Goal: Transaction & Acquisition: Book appointment/travel/reservation

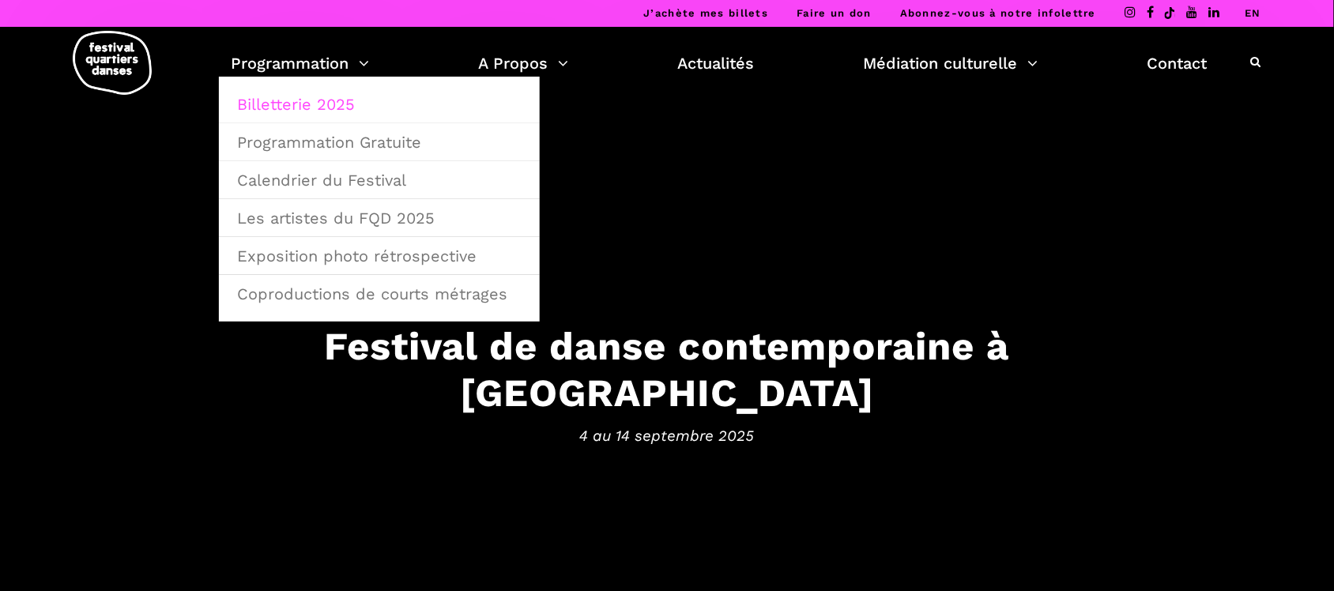
click at [313, 103] on link "Billetterie 2025" at bounding box center [379, 104] width 303 height 36
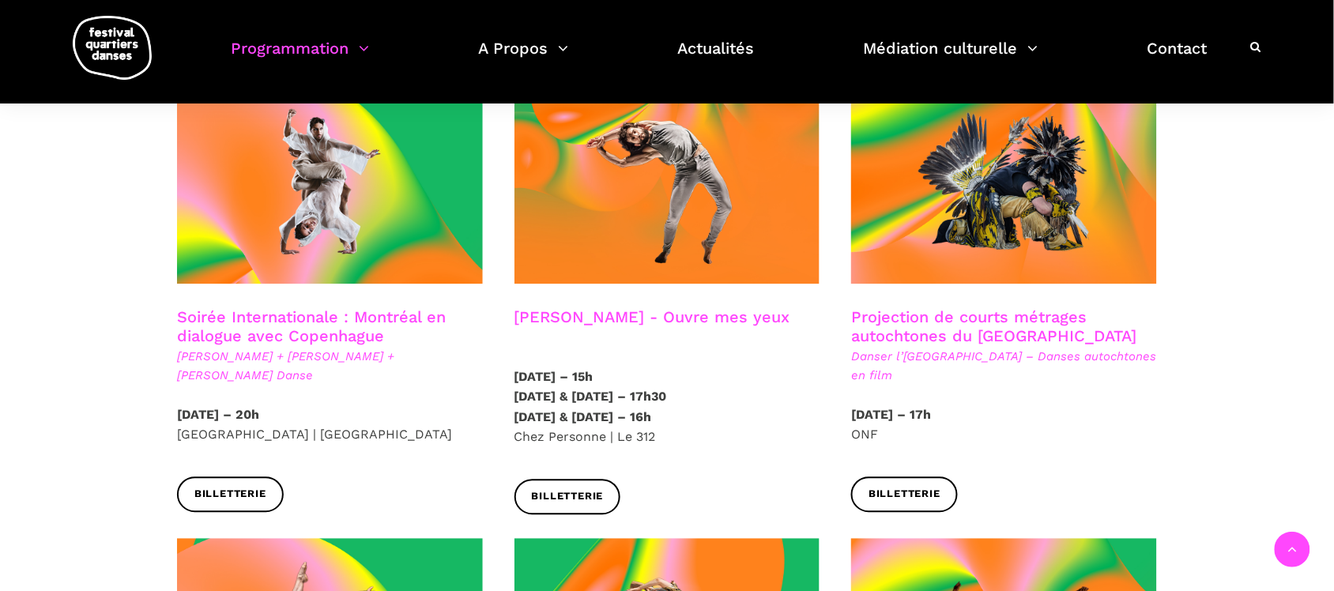
scroll to position [889, 0]
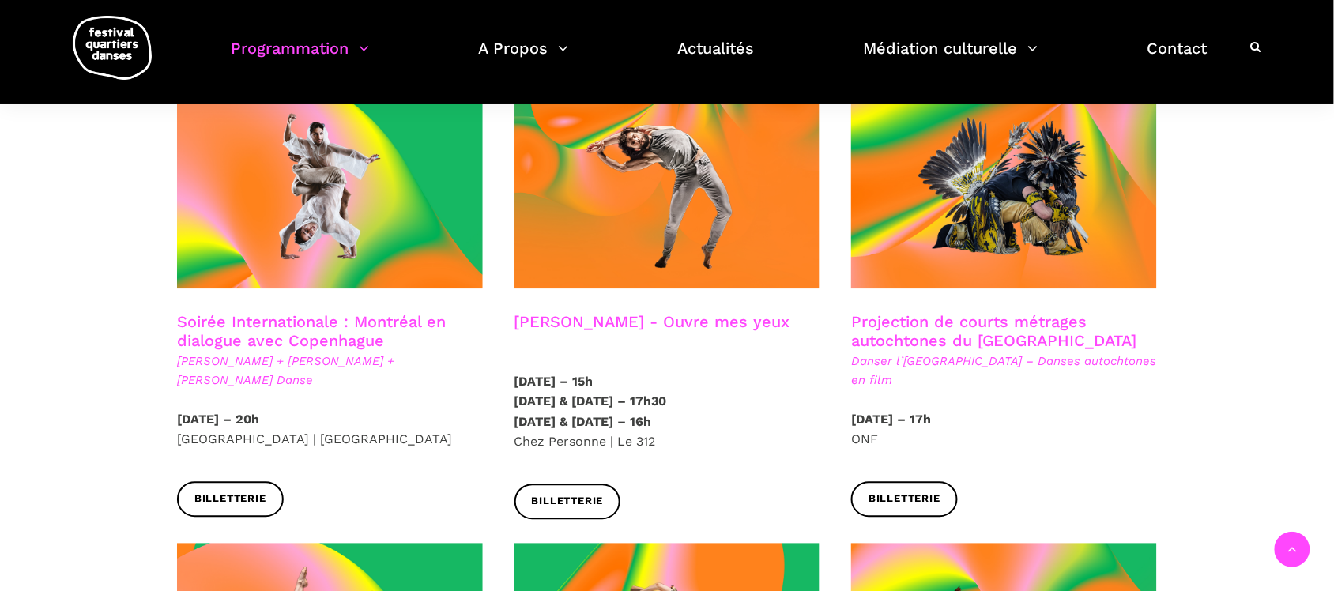
click at [937, 318] on h3 "Projection de courts métrages autochtones du [GEOGRAPHIC_DATA]" at bounding box center [1004, 333] width 306 height 40
click at [937, 313] on h3 "Projection de courts métrages autochtones du [GEOGRAPHIC_DATA]" at bounding box center [1004, 333] width 306 height 40
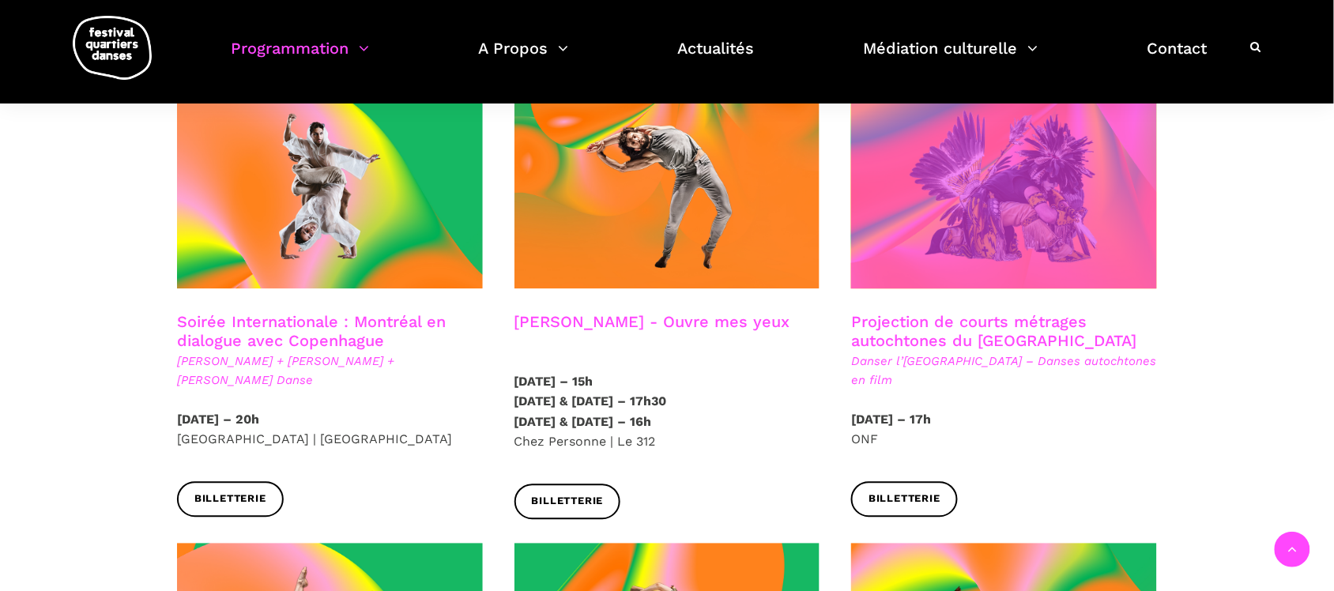
click at [994, 239] on span at bounding box center [1004, 187] width 306 height 205
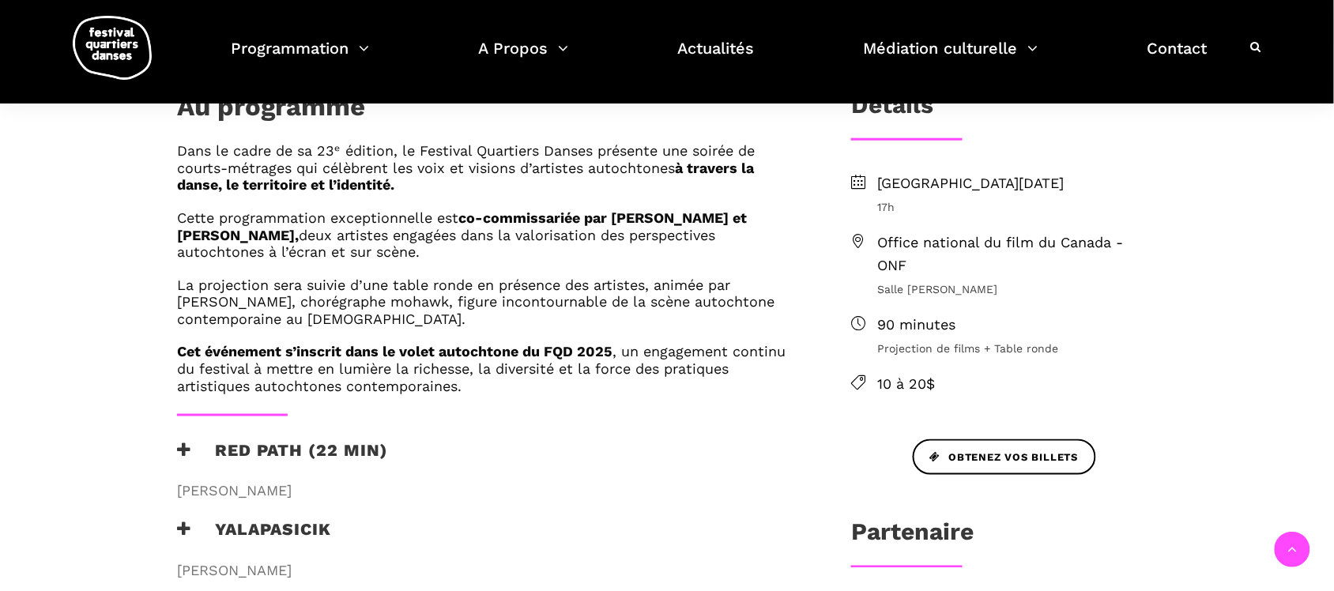
scroll to position [132, 0]
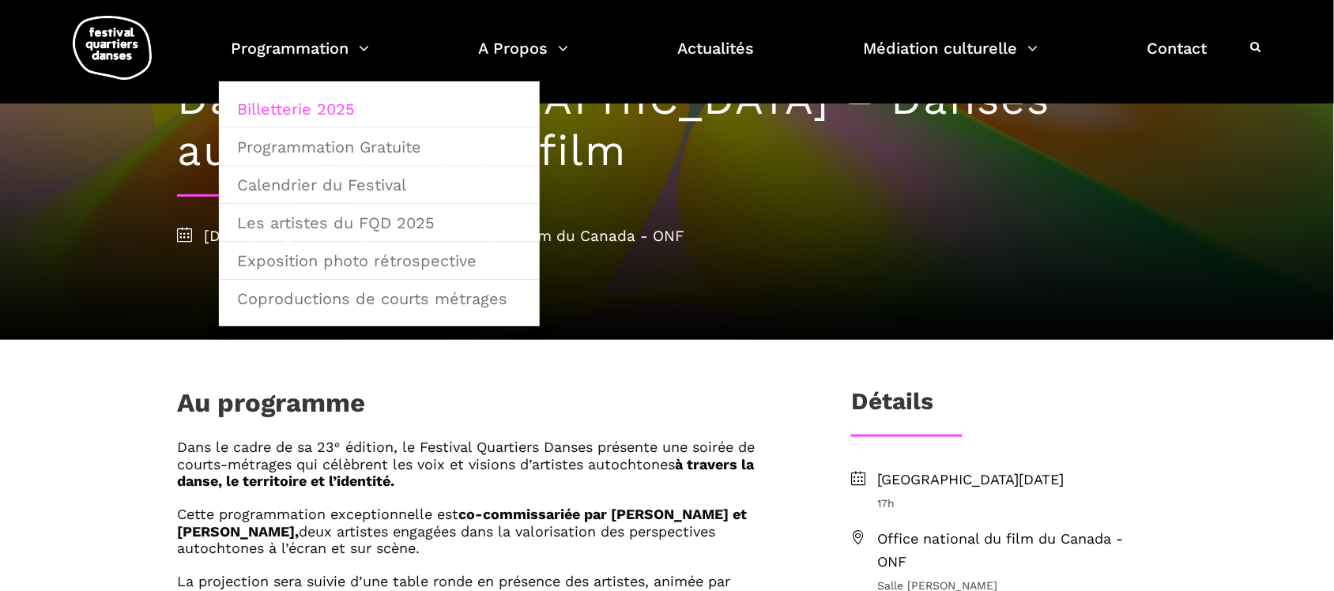
click at [340, 108] on link "Billetterie 2025" at bounding box center [379, 109] width 303 height 36
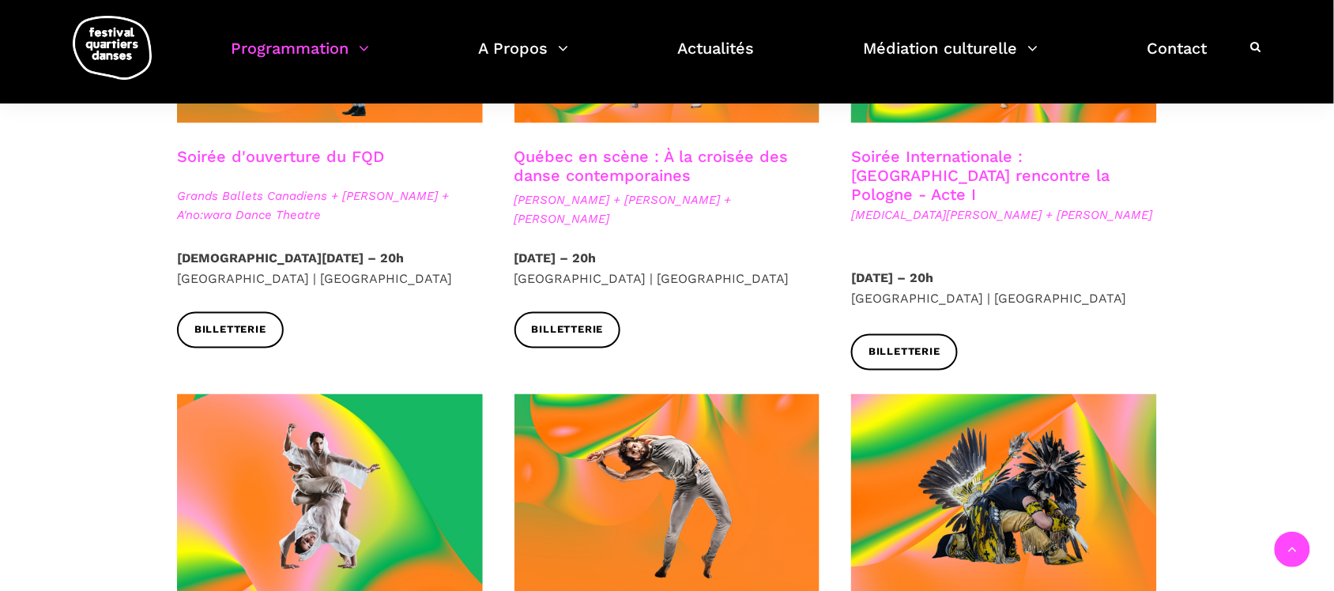
scroll to position [395, 0]
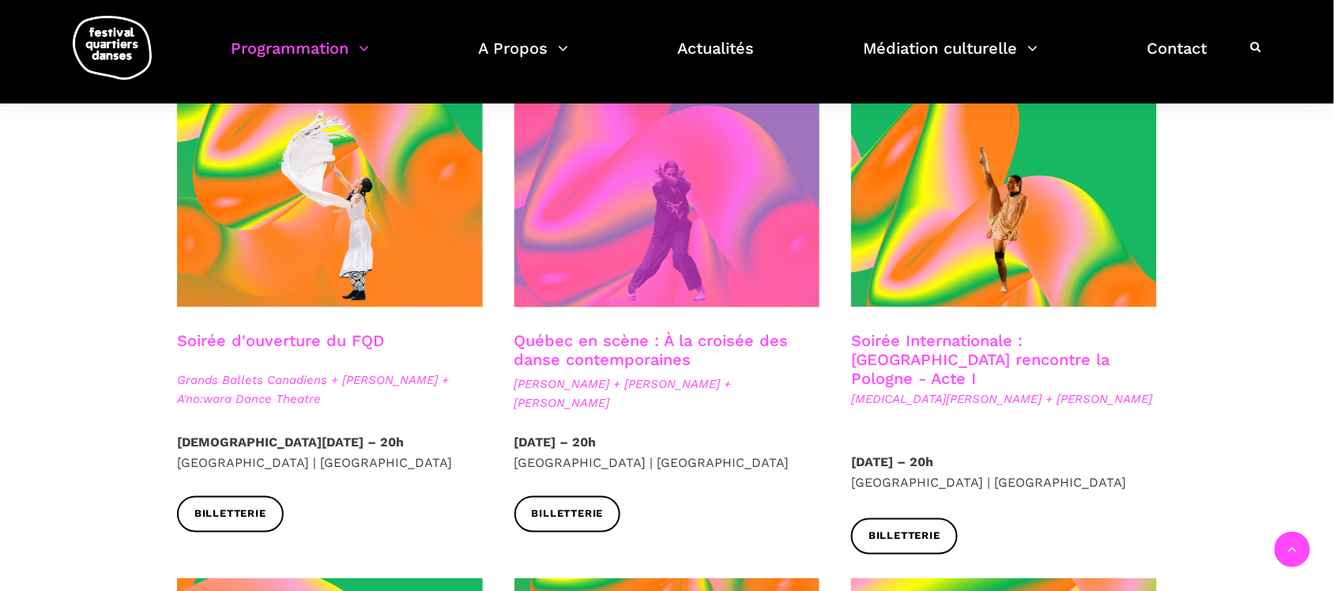
click at [670, 246] on span at bounding box center [667, 205] width 306 height 205
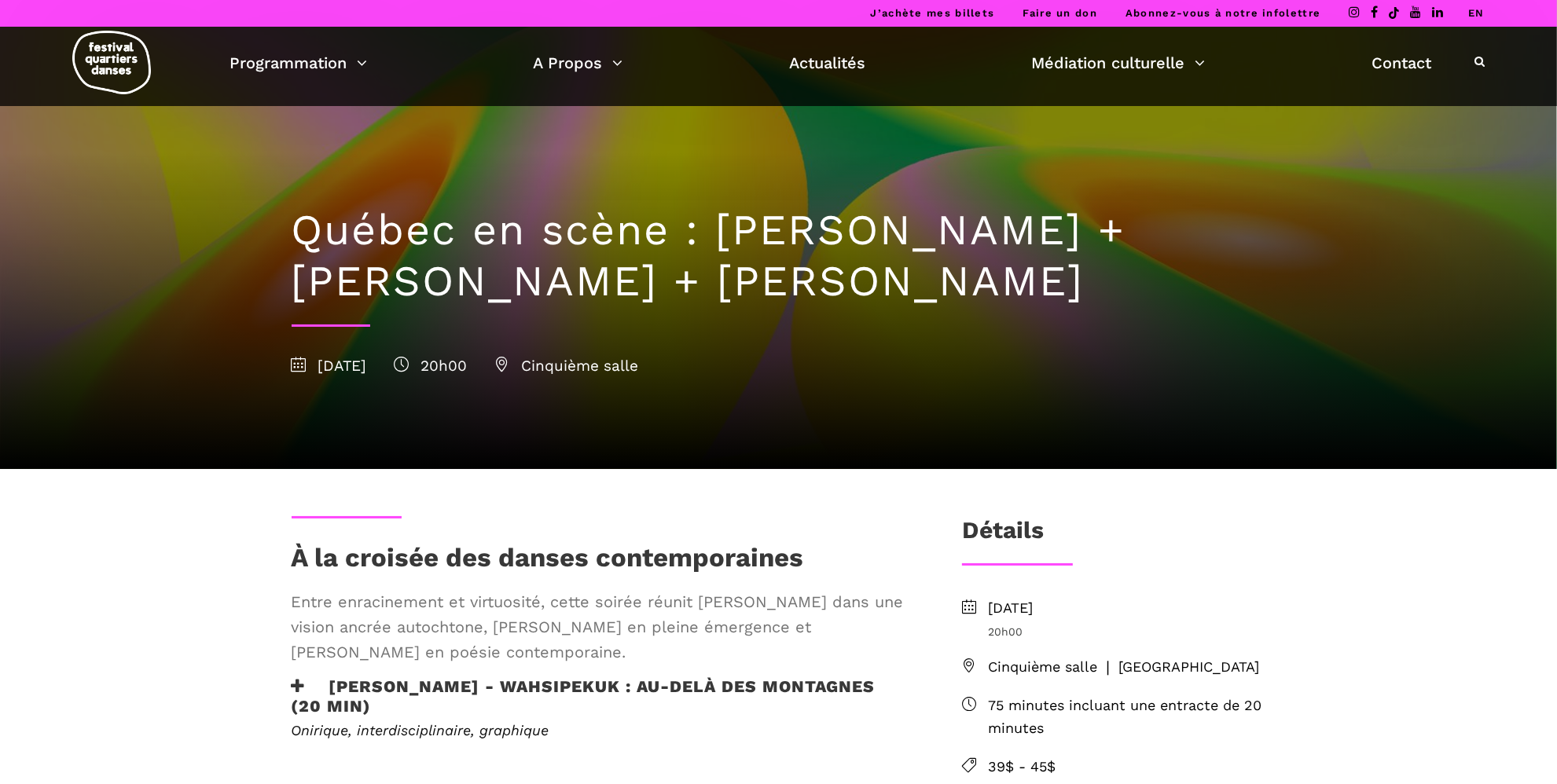
scroll to position [688, 0]
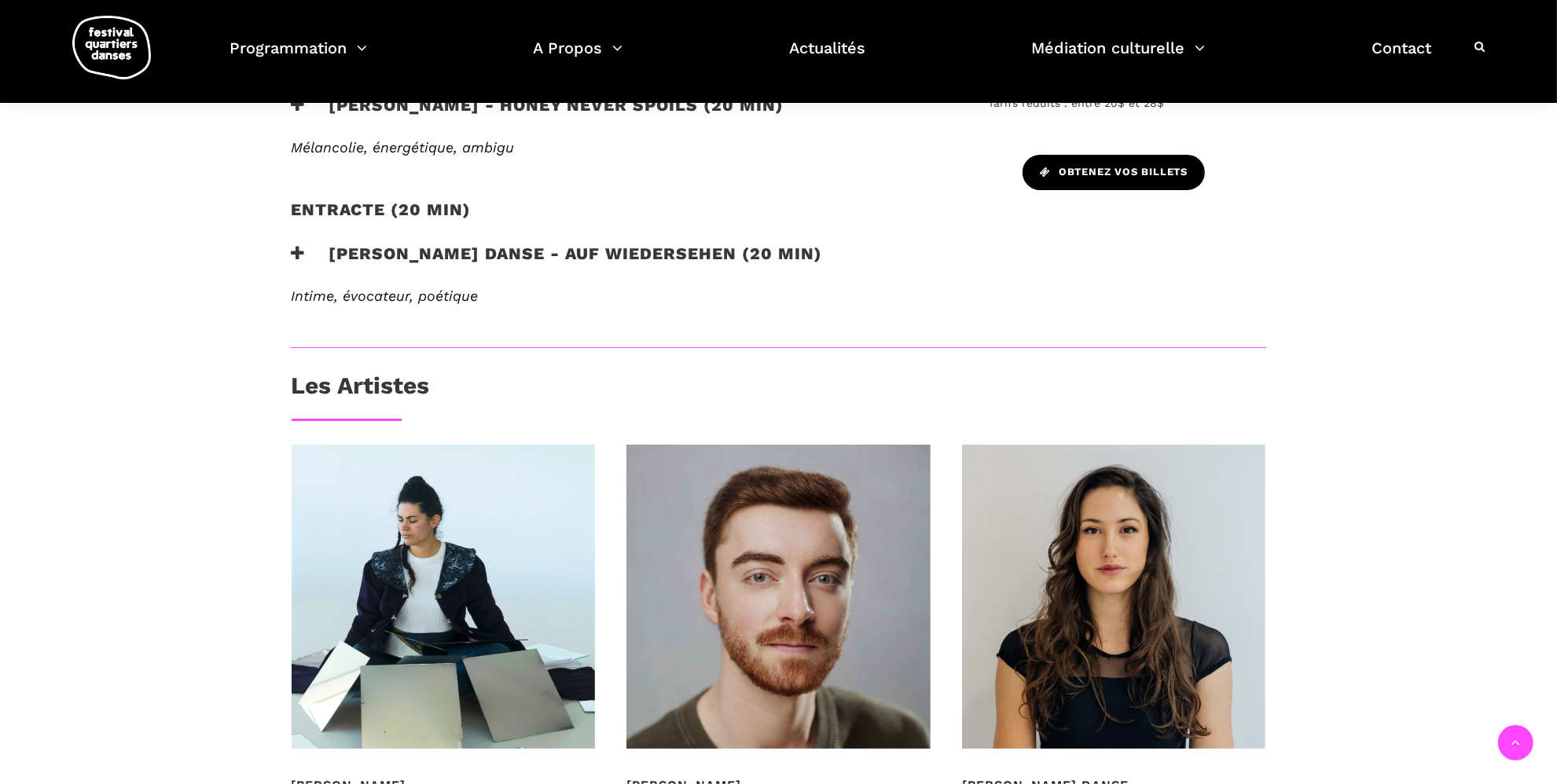
click at [1085, 167] on span "Obtenez vos billets" at bounding box center [1114, 172] width 148 height 17
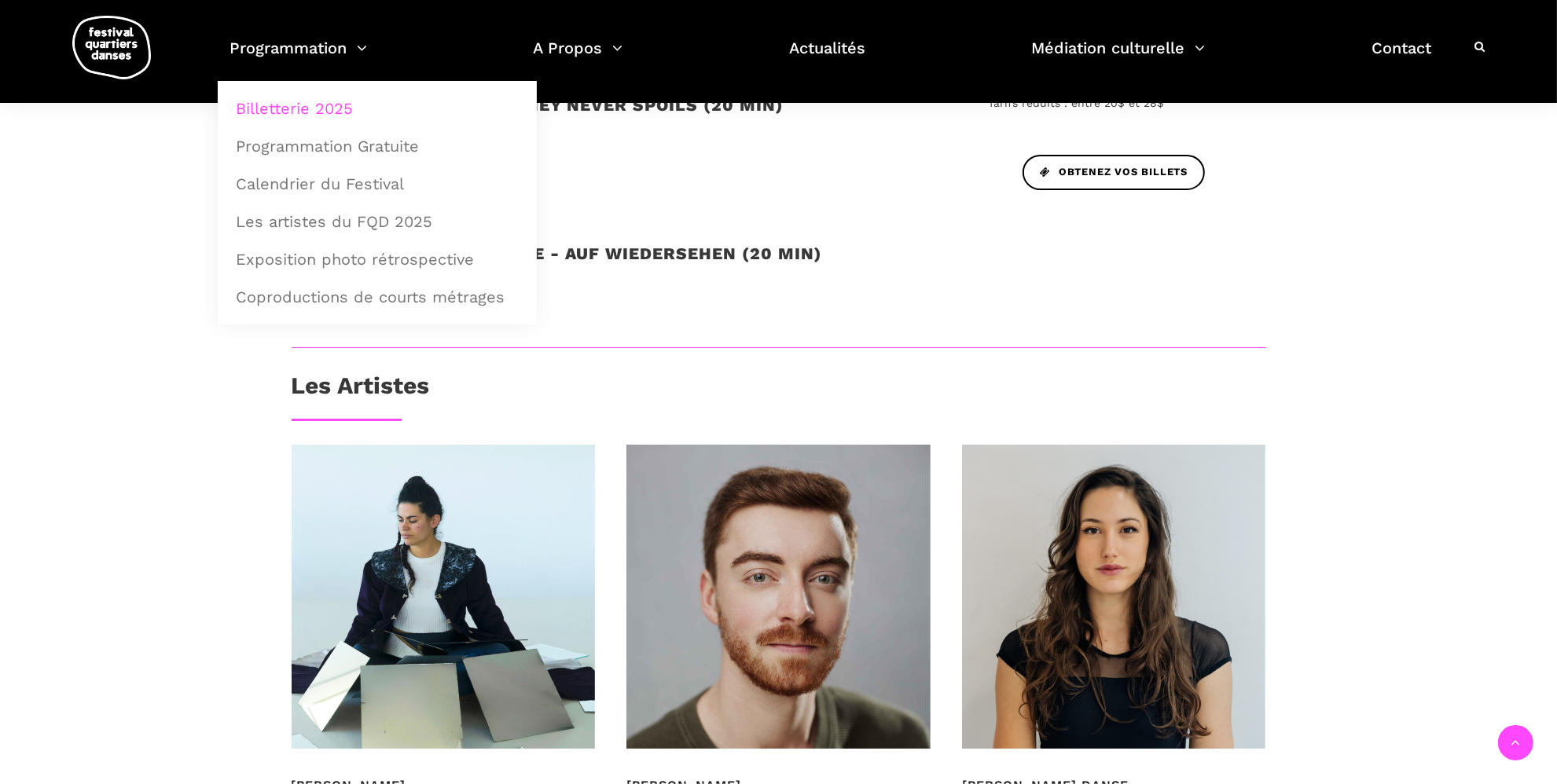
click at [315, 103] on link "Billetterie 2025" at bounding box center [377, 108] width 301 height 36
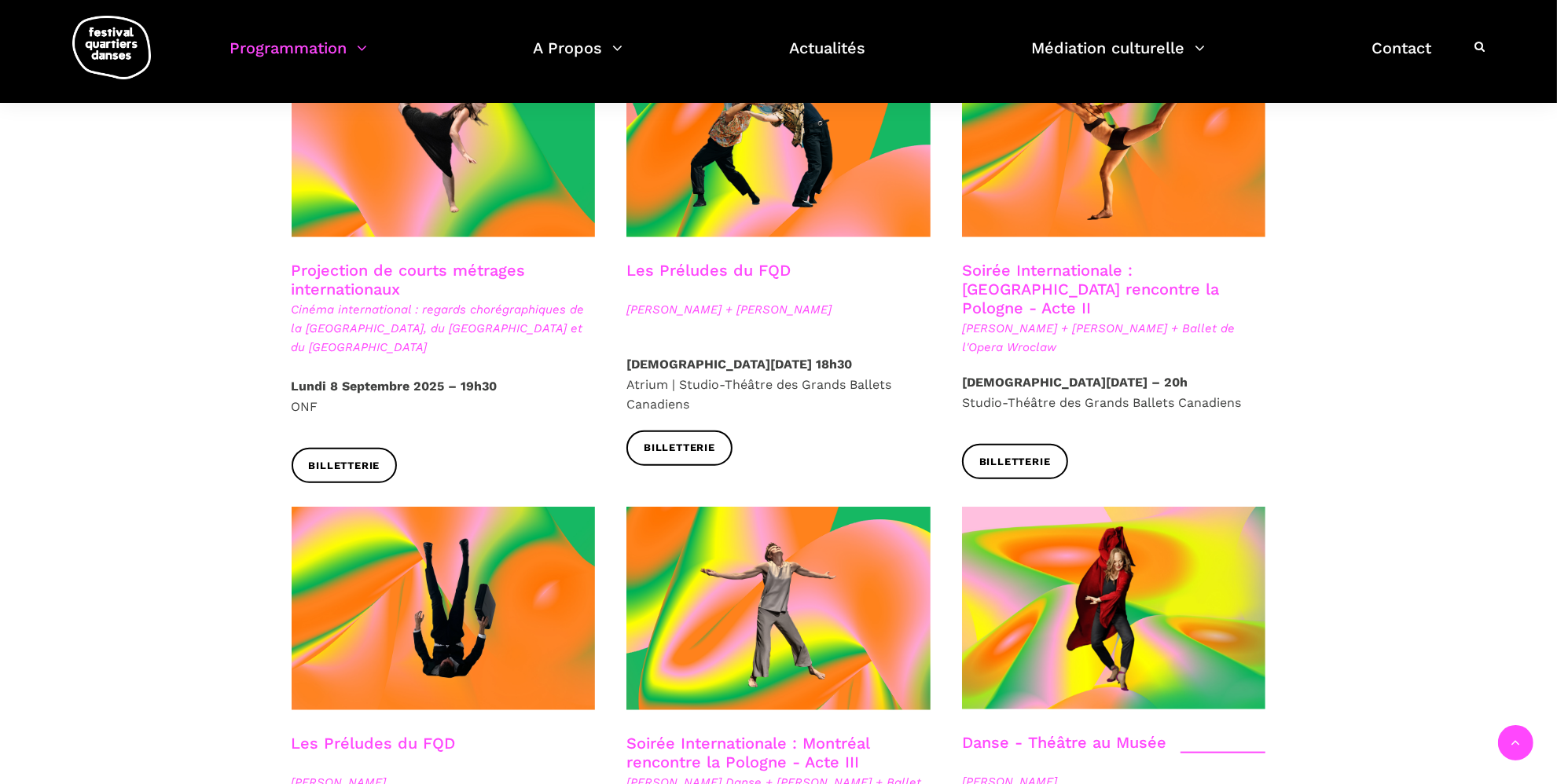
scroll to position [1276, 0]
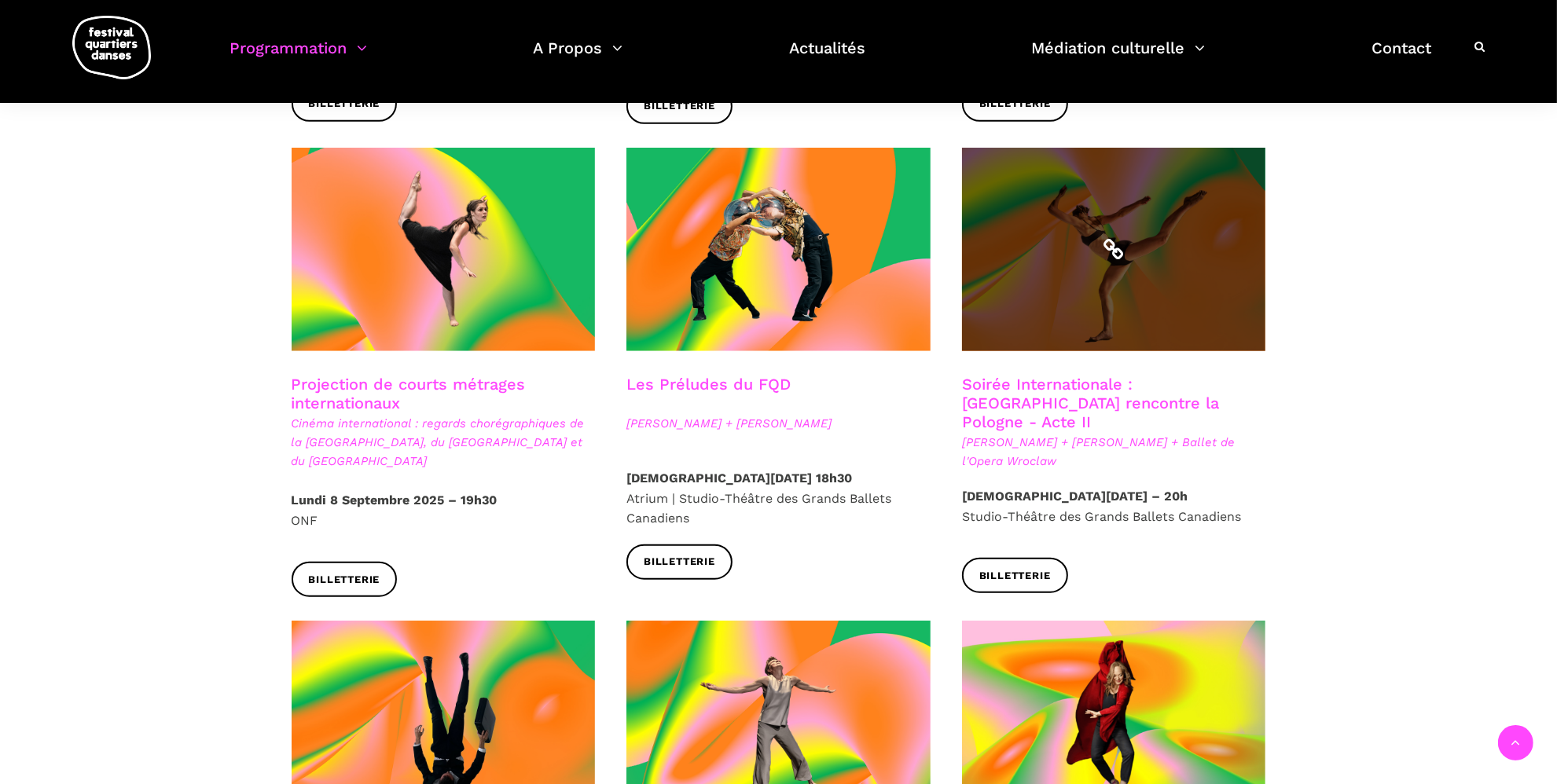
click at [1062, 314] on span at bounding box center [1114, 249] width 304 height 204
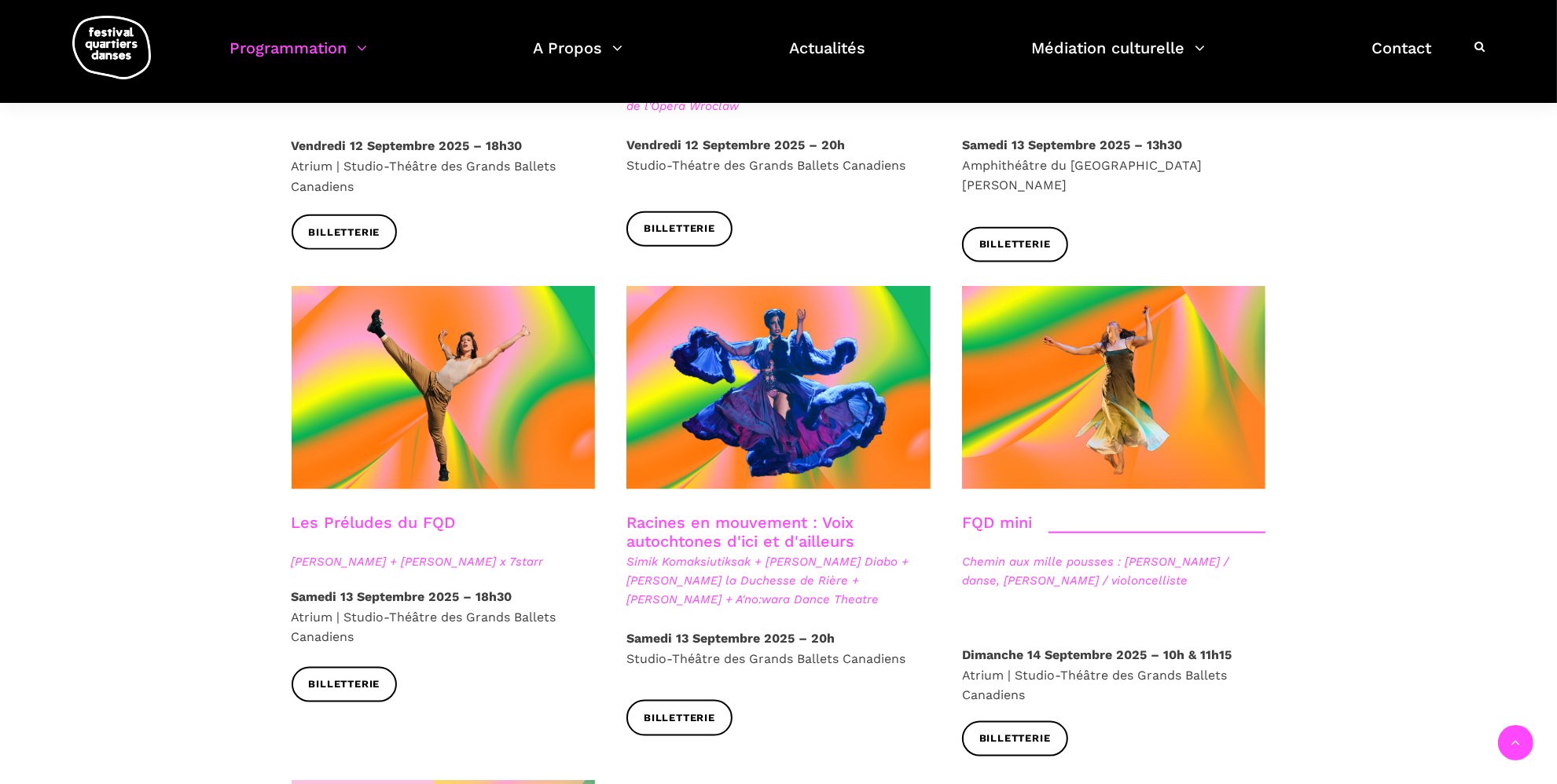
scroll to position [2159, 0]
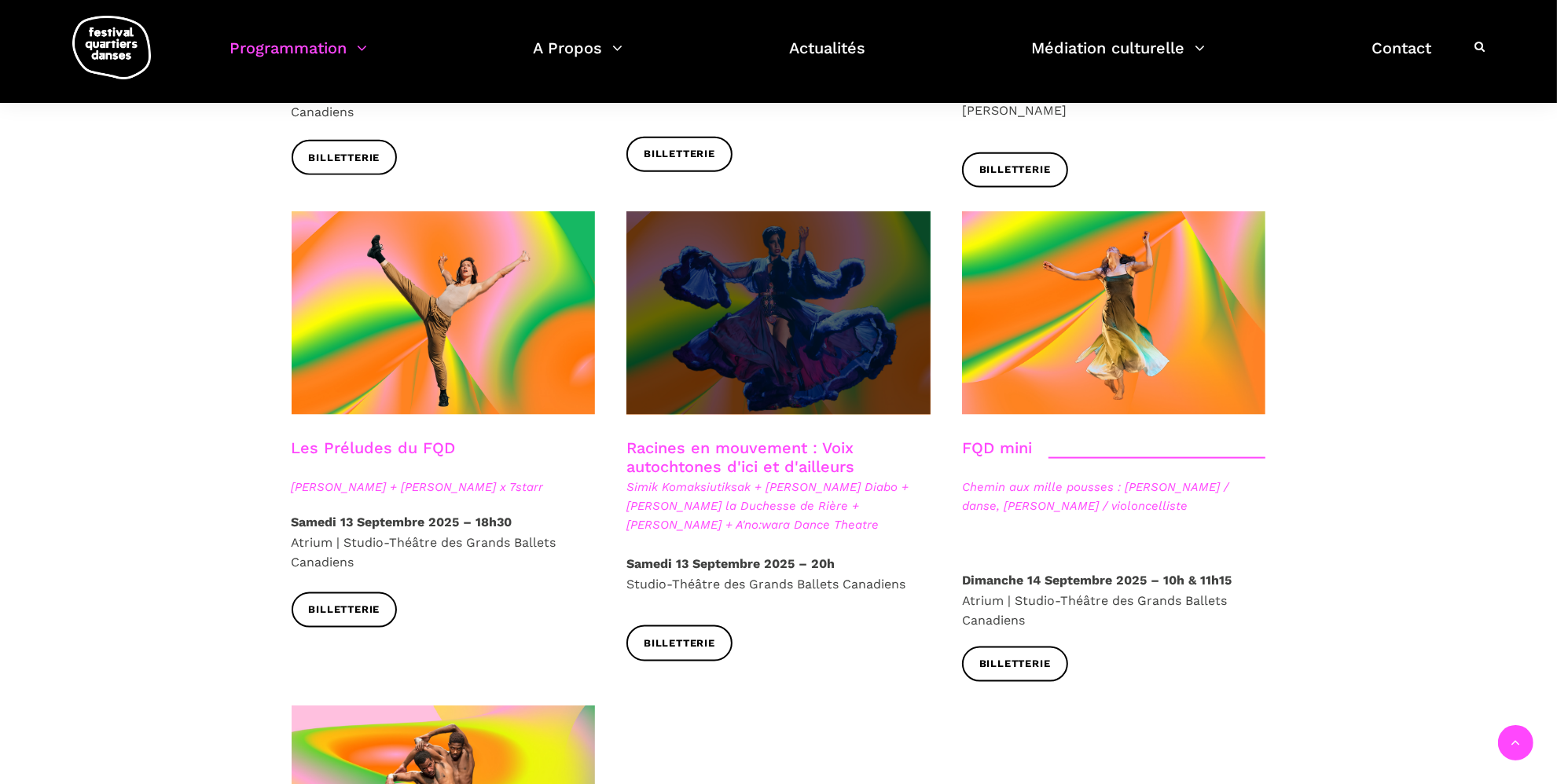
click at [815, 276] on span at bounding box center [778, 313] width 304 height 204
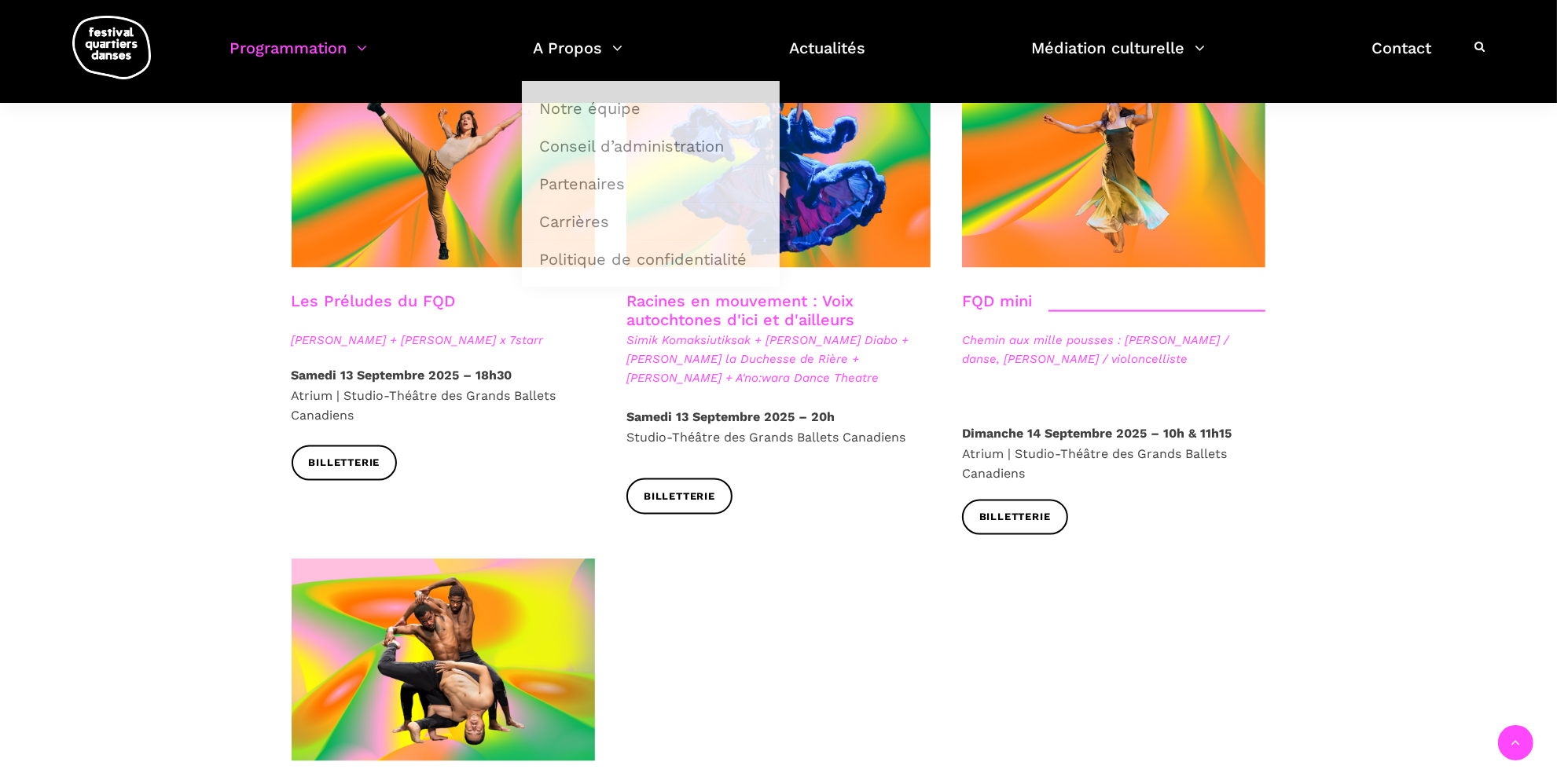
scroll to position [2552, 0]
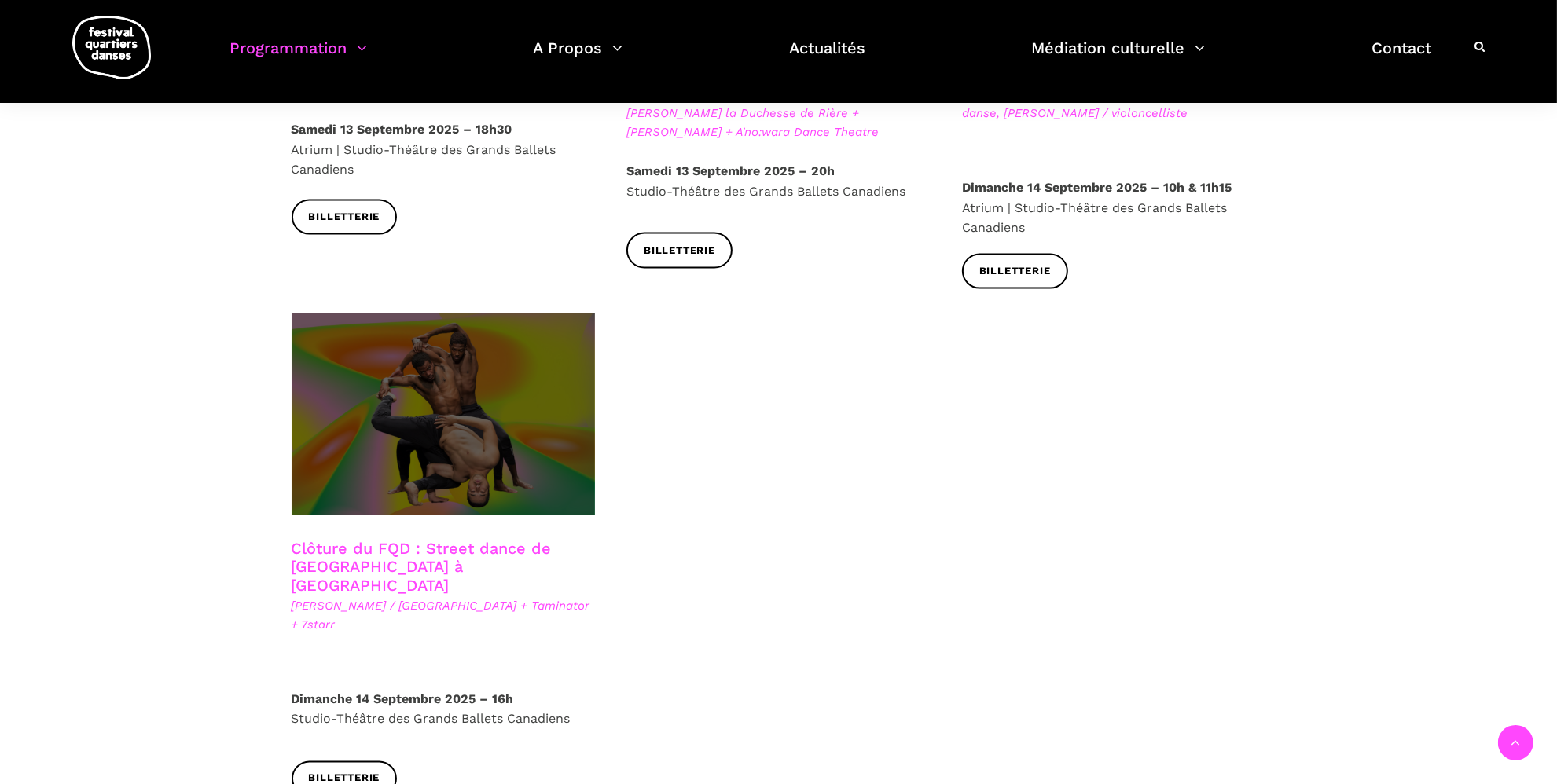
click at [501, 367] on span at bounding box center [443, 414] width 304 height 203
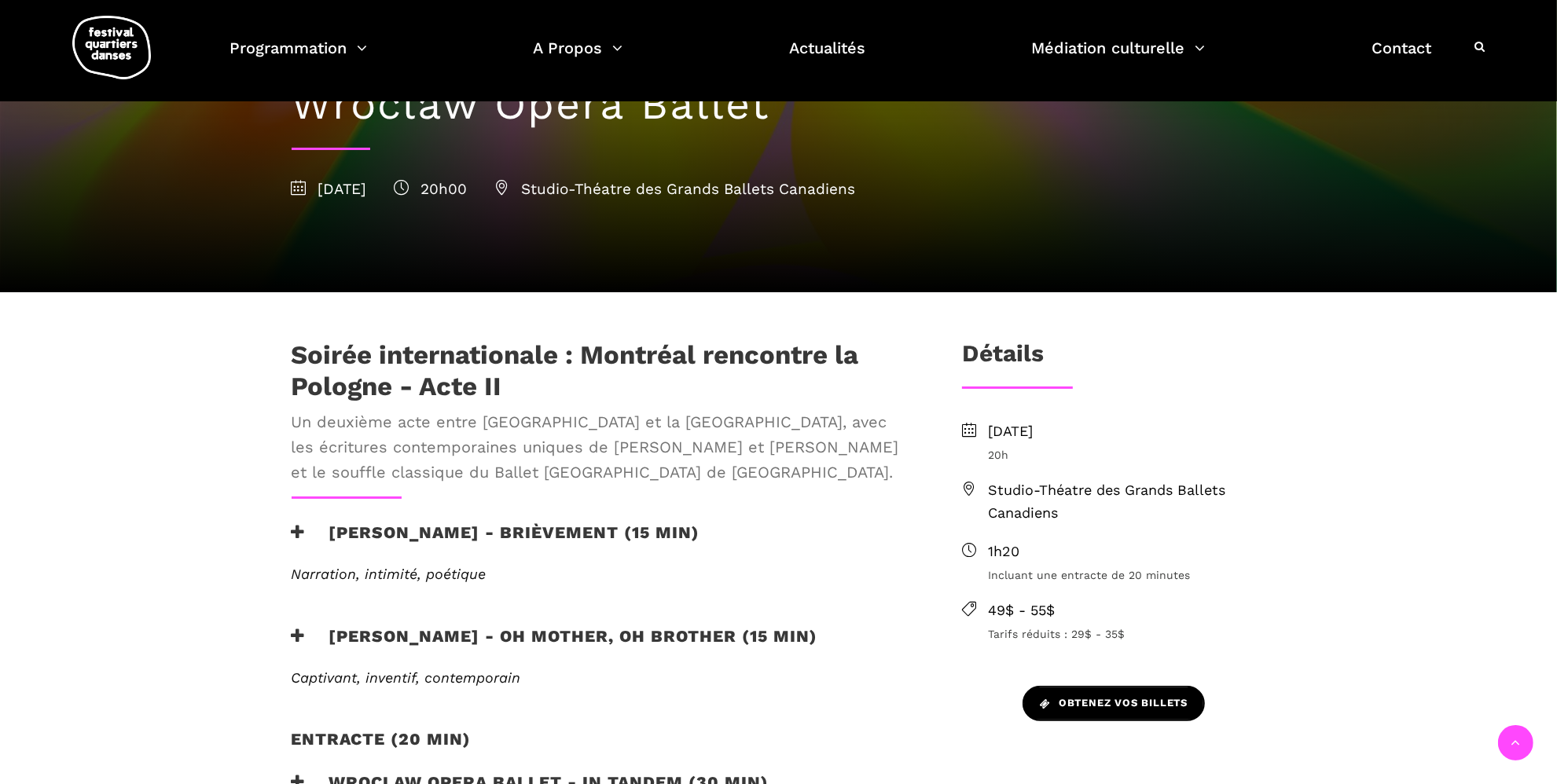
scroll to position [392, 0]
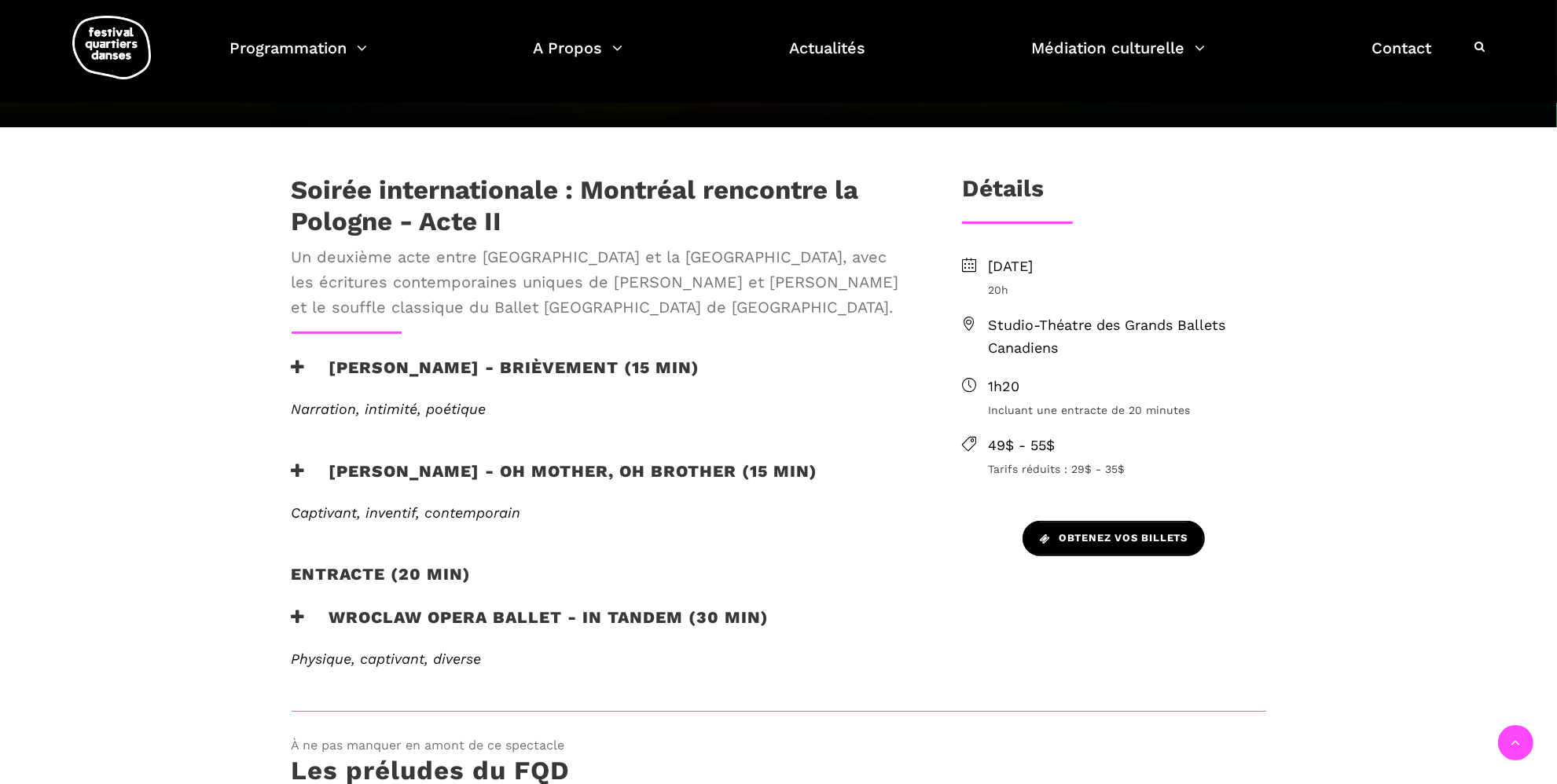
click at [1139, 531] on span "Obtenez vos billets" at bounding box center [1114, 538] width 148 height 17
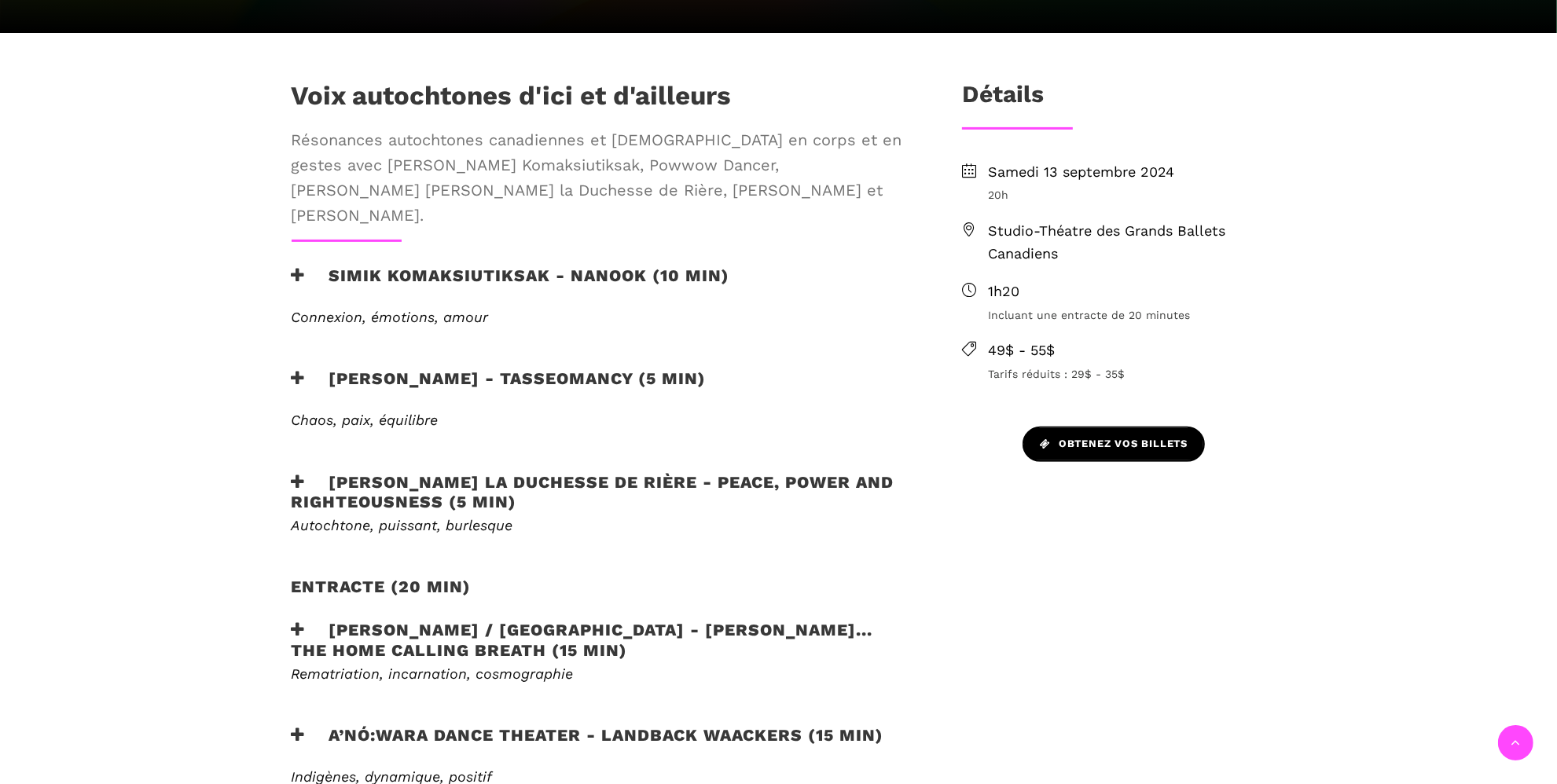
click at [1083, 440] on span "Obtenez vos billets" at bounding box center [1114, 444] width 148 height 17
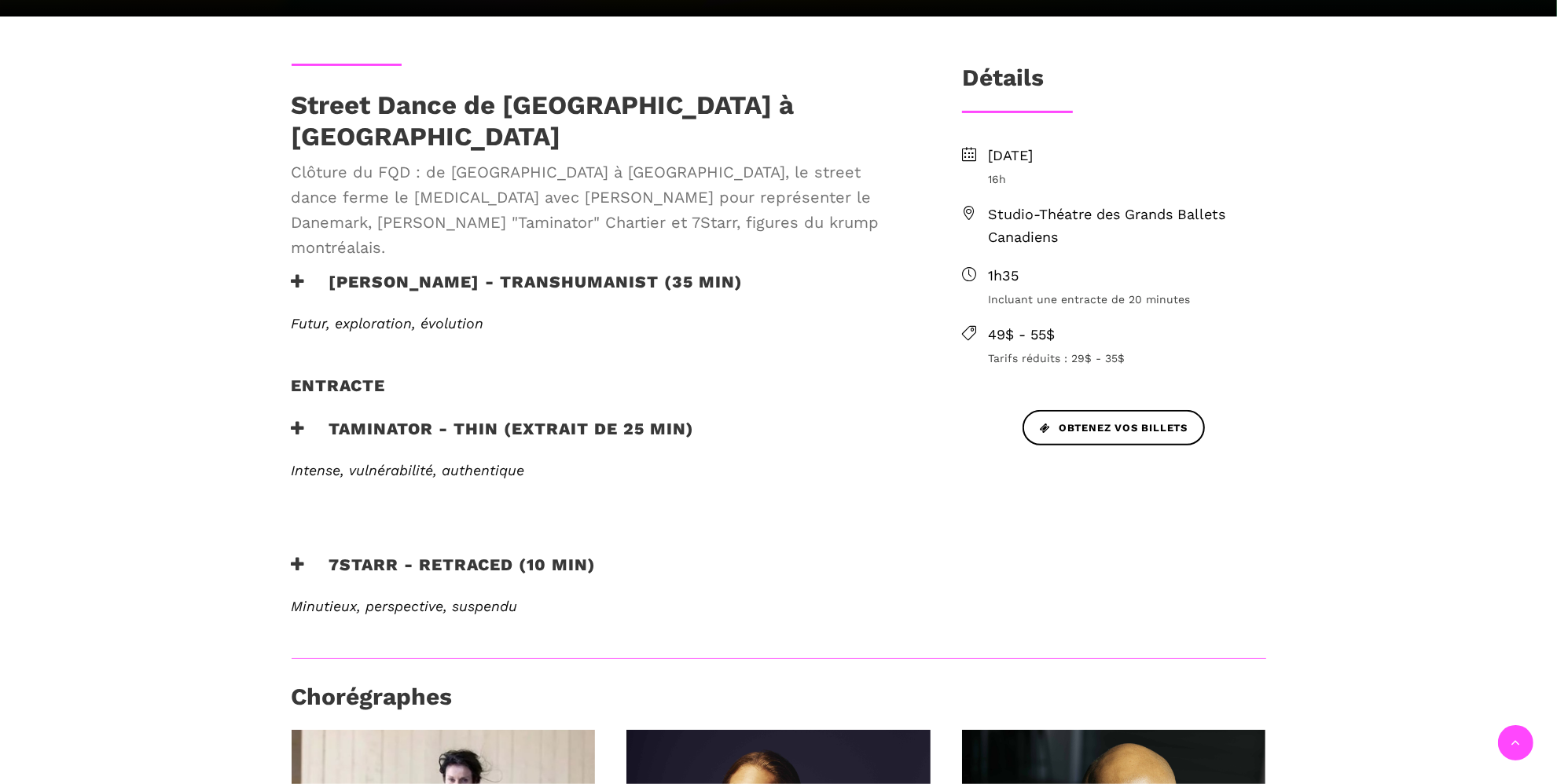
scroll to position [491, 0]
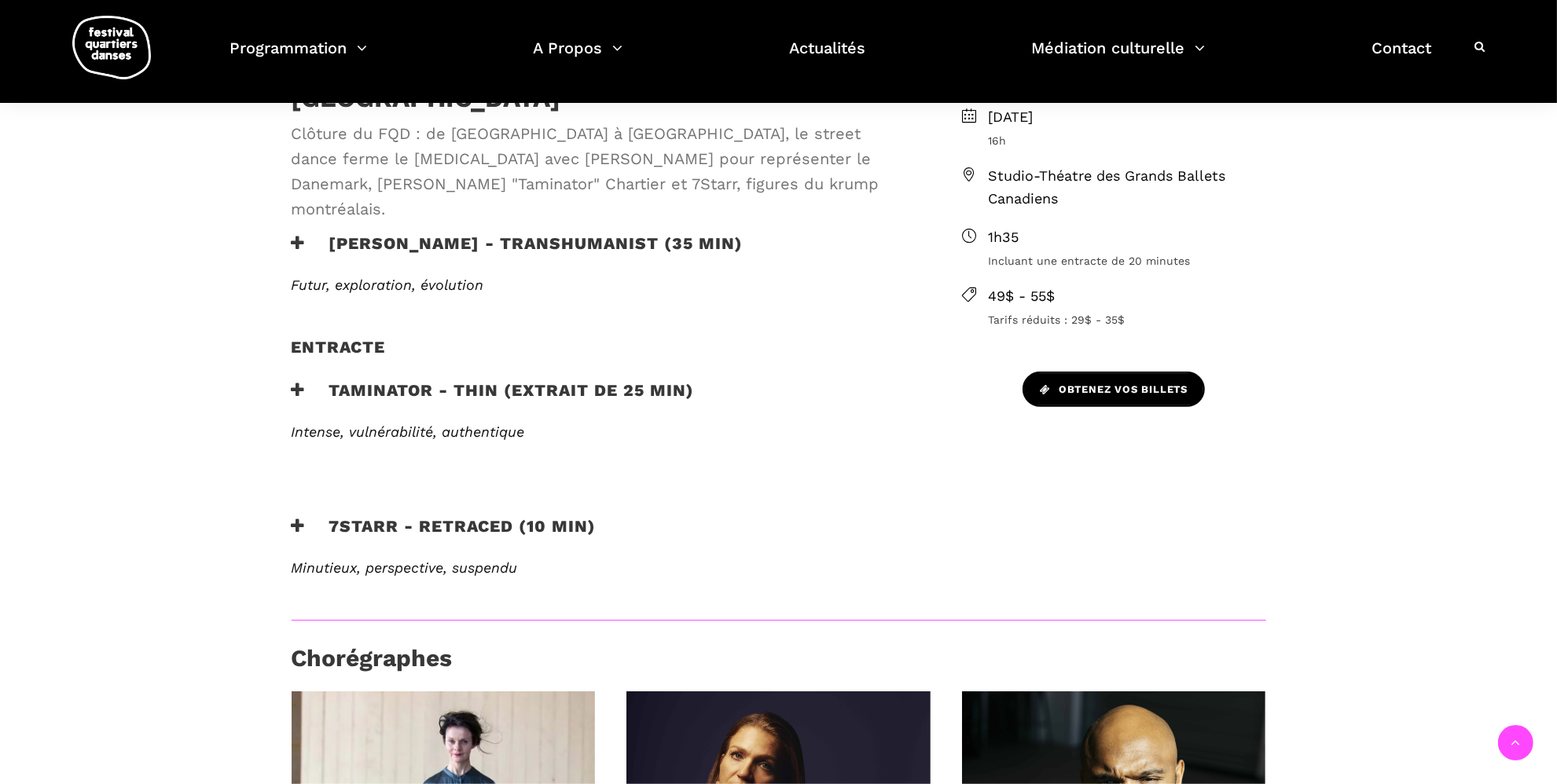
click at [1062, 392] on span "Obtenez vos billets" at bounding box center [1114, 390] width 148 height 17
